Goal: Unclear

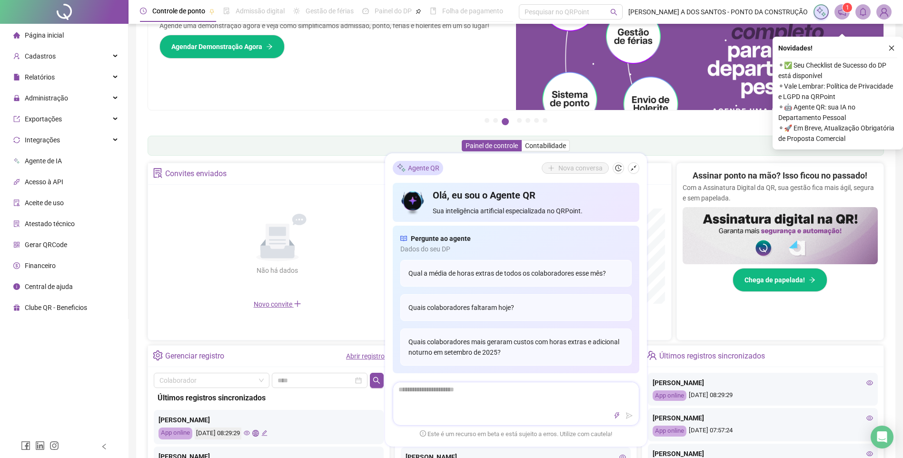
scroll to position [95, 0]
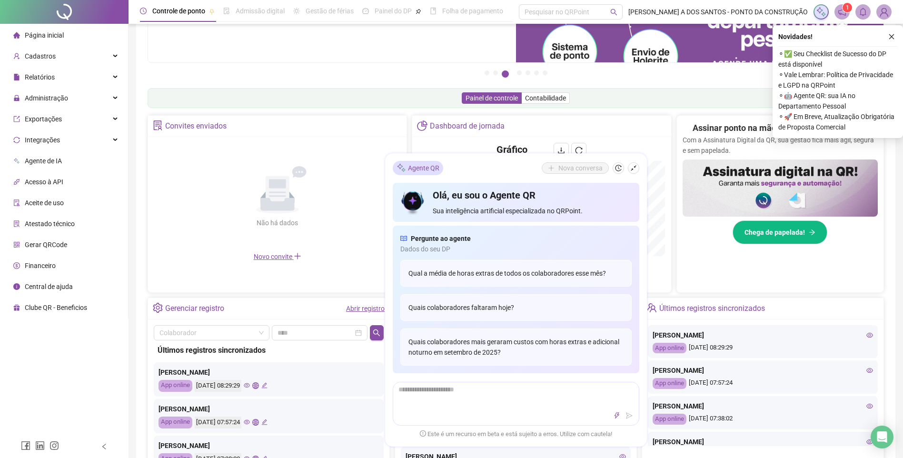
drag, startPoint x: 230, startPoint y: 386, endPoint x: 256, endPoint y: 386, distance: 25.7
click at [241, 386] on div "[DATE] 08:29:29" at bounding box center [218, 386] width 47 height 12
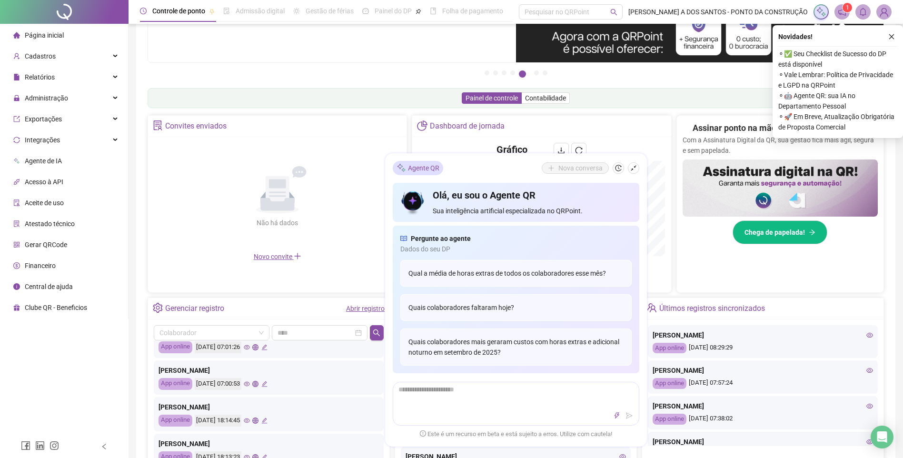
scroll to position [238, 0]
